Goal: Information Seeking & Learning: Find specific fact

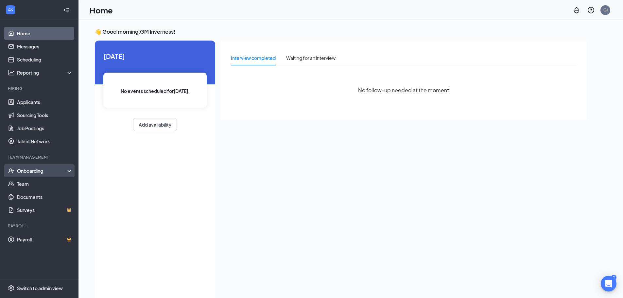
click at [24, 174] on div "Onboarding" at bounding box center [42, 170] width 50 height 7
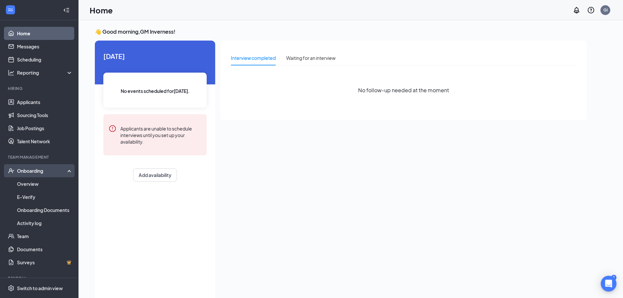
click at [44, 172] on div "Onboarding" at bounding box center [42, 170] width 50 height 7
click at [42, 175] on div "Onboarding" at bounding box center [39, 170] width 78 height 13
click at [34, 184] on link "Overview" at bounding box center [45, 183] width 56 height 13
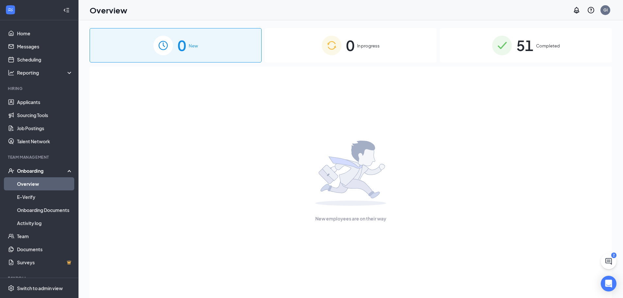
click at [525, 62] on div "51 Completed" at bounding box center [526, 45] width 172 height 34
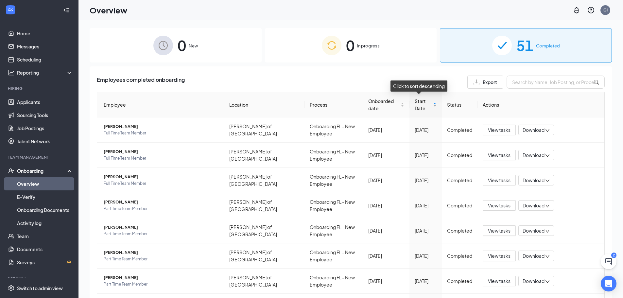
click at [421, 102] on span "Start Date" at bounding box center [423, 104] width 17 height 14
click at [125, 127] on span "[PERSON_NAME]" at bounding box center [161, 126] width 115 height 7
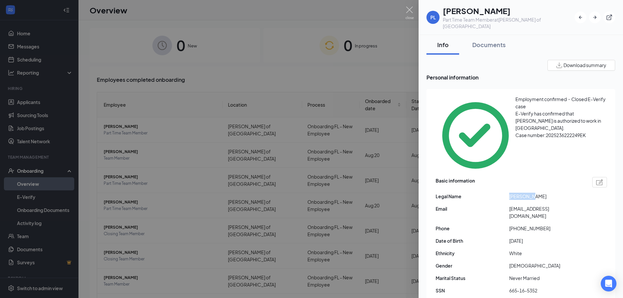
drag, startPoint x: 529, startPoint y: 152, endPoint x: 505, endPoint y: 153, distance: 23.2
click at [505, 193] on div "Legal Name [PERSON_NAME]" at bounding box center [521, 196] width 171 height 7
click at [551, 175] on div "Basic information Legal Name [PERSON_NAME] Email [EMAIL_ADDRESS][DOMAIN_NAME] P…" at bounding box center [521, 237] width 171 height 124
drag, startPoint x: 553, startPoint y: 154, endPoint x: 545, endPoint y: 154, distance: 8.2
click at [545, 193] on span "[PERSON_NAME]" at bounding box center [546, 196] width 74 height 7
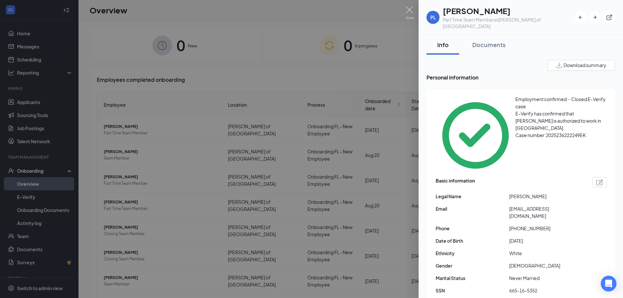
click at [546, 193] on span "[PERSON_NAME]" at bounding box center [546, 196] width 74 height 7
click at [553, 193] on span "[PERSON_NAME]" at bounding box center [546, 196] width 74 height 7
drag, startPoint x: 547, startPoint y: 153, endPoint x: 535, endPoint y: 156, distance: 11.7
click at [535, 175] on div "Basic information Legal Name [PERSON_NAME] Email [EMAIL_ADDRESS][DOMAIN_NAME] P…" at bounding box center [521, 237] width 171 height 124
copy span "[PERSON_NAME]"
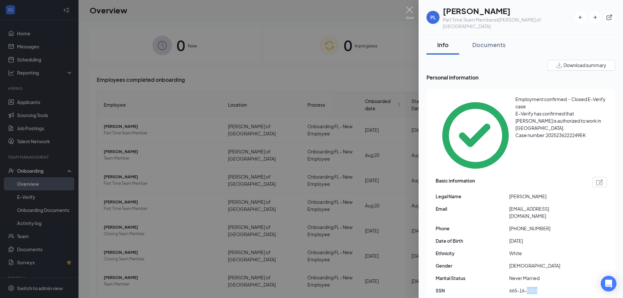
drag, startPoint x: 541, startPoint y: 238, endPoint x: 528, endPoint y: 240, distance: 13.5
click at [528, 287] on span "665-16-5352" at bounding box center [546, 290] width 74 height 7
copy span "5352"
drag, startPoint x: 537, startPoint y: 187, endPoint x: 514, endPoint y: 190, distance: 22.4
click at [509, 237] on span "[DATE]" at bounding box center [546, 240] width 74 height 7
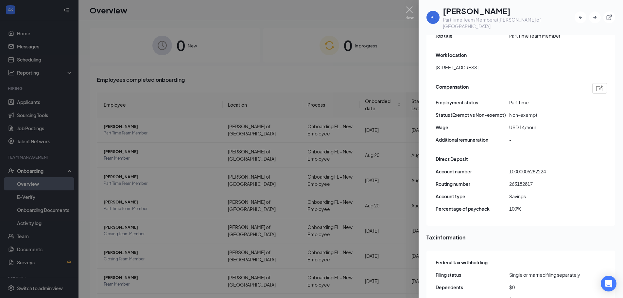
scroll to position [488, 0]
click at [395, 96] on div at bounding box center [311, 149] width 623 height 298
